Goal: Find specific page/section: Find specific page/section

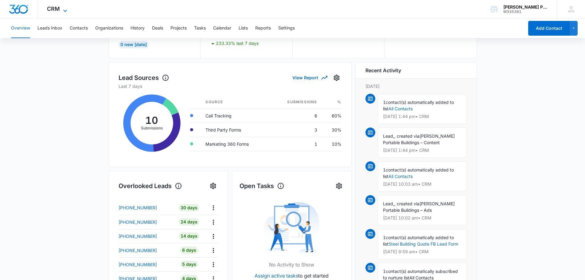
click at [63, 8] on icon at bounding box center [64, 10] width 7 height 7
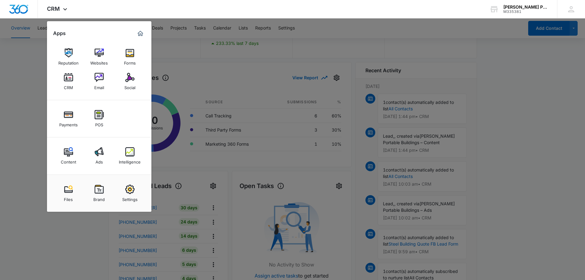
click at [100, 80] on img at bounding box center [99, 77] width 9 height 9
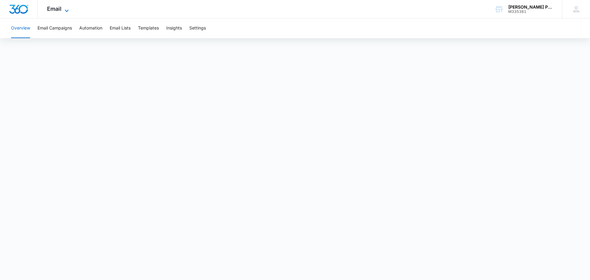
click at [65, 8] on icon at bounding box center [66, 10] width 7 height 7
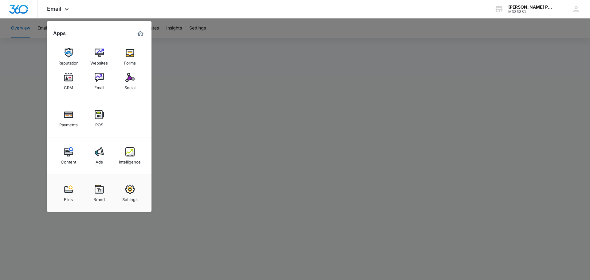
click at [100, 158] on div "Ads" at bounding box center [99, 160] width 7 height 8
